Goal: Navigation & Orientation: Find specific page/section

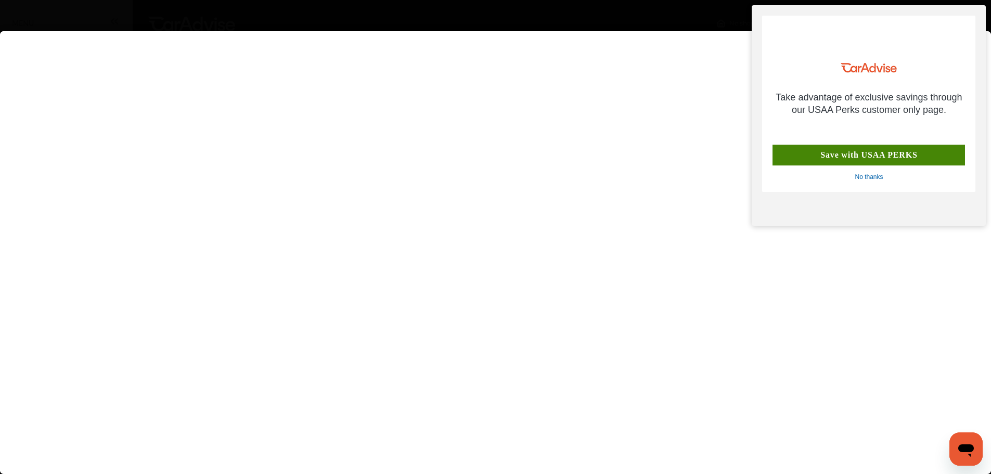
click at [537, 134] on flutter-view at bounding box center [495, 242] width 991 height 422
